Goal: Go to known website: Access a specific website the user already knows

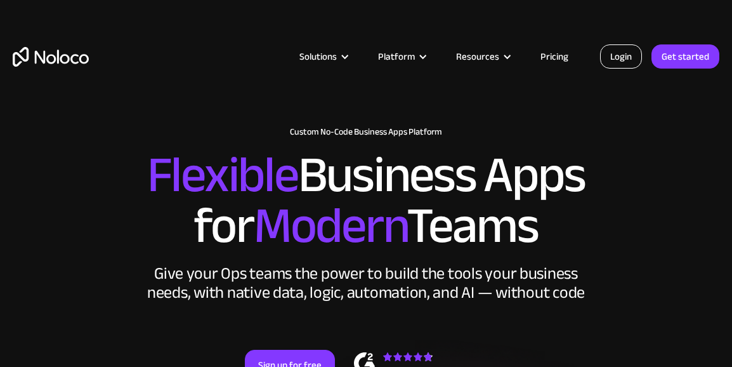
click at [626, 62] on link "Login" at bounding box center [621, 56] width 42 height 24
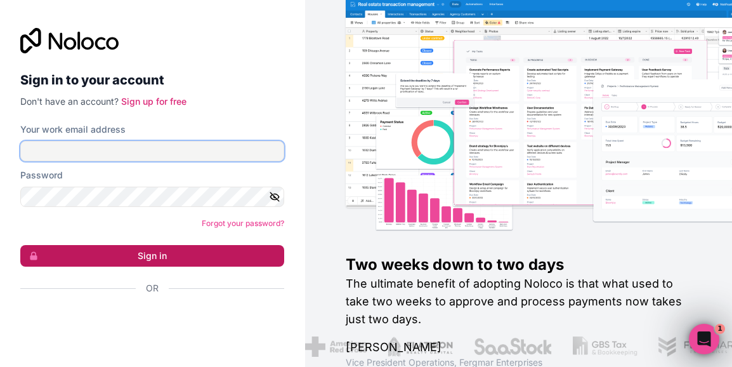
type input "[EMAIL_ADDRESS][DOMAIN_NAME]"
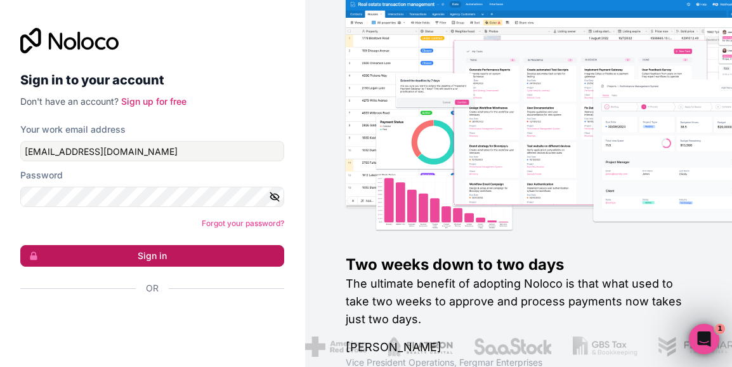
click at [204, 255] on button "Sign in" at bounding box center [152, 256] width 264 height 22
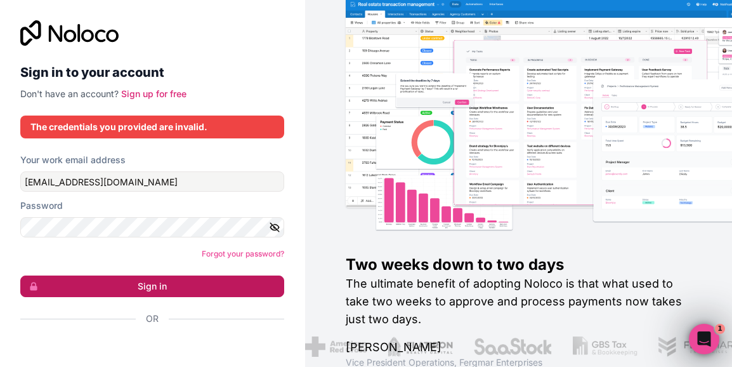
scroll to position [23, 0]
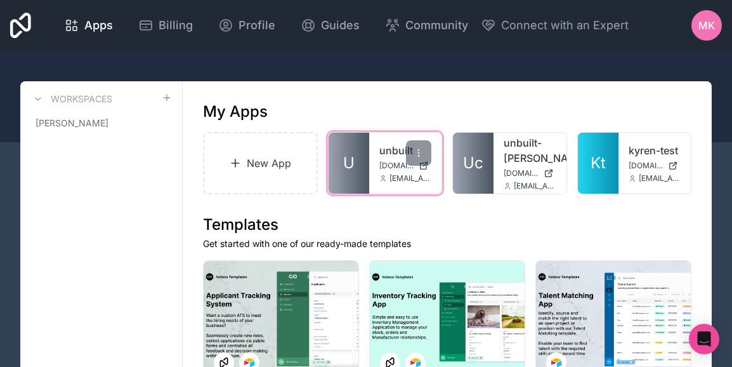
click at [381, 164] on span "[DOMAIN_NAME]" at bounding box center [396, 165] width 35 height 10
